Goal: Task Accomplishment & Management: Manage account settings

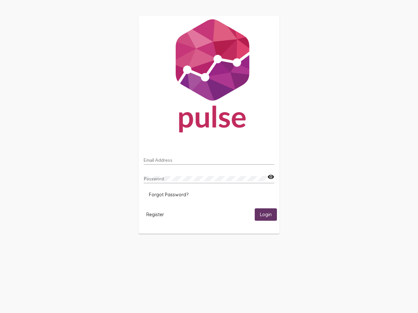
click at [209, 158] on input "Email Address" at bounding box center [209, 160] width 131 height 5
click at [271, 177] on mat-icon "visibility" at bounding box center [270, 177] width 7 height 8
click at [168, 195] on span "Forgot Password?" at bounding box center [168, 195] width 39 height 6
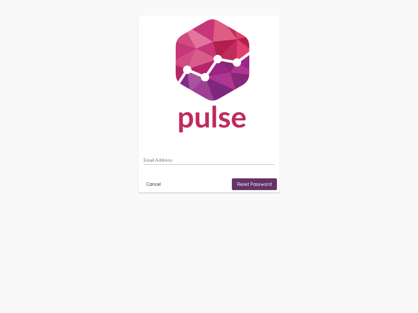
click at [155, 209] on html "Email Address Cancel Reset Password" at bounding box center [209, 104] width 418 height 209
click at [266, 209] on html "Email Address Cancel Reset Password" at bounding box center [209, 104] width 418 height 209
